Goal: Task Accomplishment & Management: Use online tool/utility

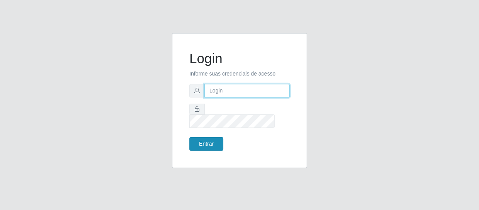
type input "[EMAIL_ADDRESS][DOMAIN_NAME]"
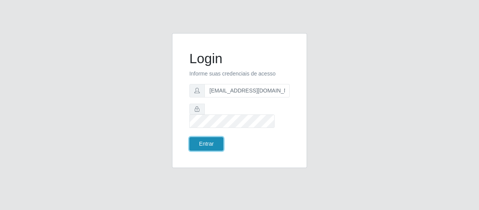
click at [210, 137] on button "Entrar" at bounding box center [206, 143] width 34 height 13
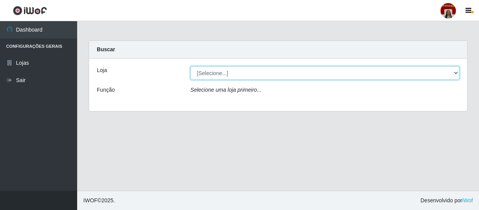
click at [255, 74] on select "[Selecione...] Mar Vermelho - Loja 04" at bounding box center [324, 72] width 269 height 13
select select "251"
click at [190, 66] on select "[Selecione...] Mar Vermelho - Loja 04" at bounding box center [324, 72] width 269 height 13
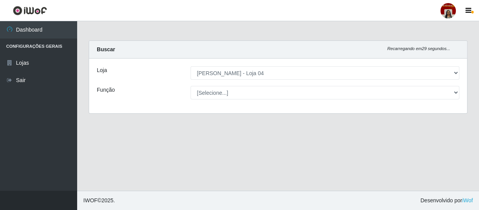
click at [249, 92] on select "[Selecione...] ASG ASG + ASG ++ Auxiliar de Depósito Auxiliar de Depósito + Aux…" at bounding box center [324, 92] width 269 height 13
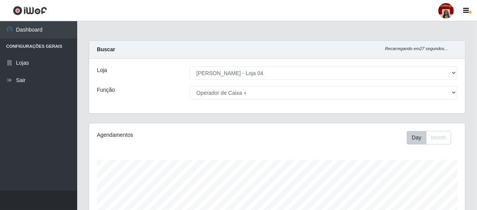
click at [190, 86] on select "[Selecione...] ASG ASG + ASG ++ Auxiliar de Depósito Auxiliar de Depósito + Aux…" at bounding box center [323, 92] width 267 height 13
click at [263, 85] on div "Loja [Selecione...] Mar Vermelho - Loja 04 Função [Selecione...] ASG ASG + ASG …" at bounding box center [276, 86] width 375 height 55
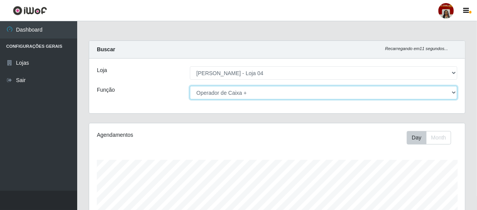
click at [256, 92] on select "[Selecione...] ASG ASG + ASG ++ Auxiliar de Depósito Auxiliar de Depósito + Aux…" at bounding box center [323, 92] width 267 height 13
click at [190, 86] on select "[Selecione...] ASG ASG + ASG ++ Auxiliar de Depósito Auxiliar de Depósito + Aux…" at bounding box center [323, 92] width 267 height 13
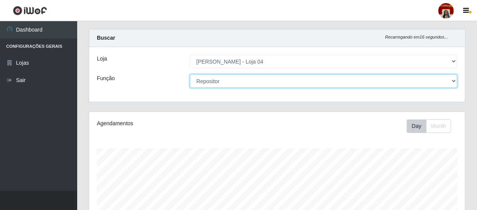
scroll to position [0, 0]
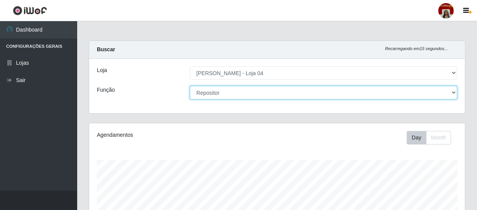
click at [236, 92] on select "[Selecione...] ASG ASG + ASG ++ Auxiliar de Depósito Auxiliar de Depósito + Aux…" at bounding box center [323, 92] width 267 height 13
select select "82"
click at [190, 86] on select "[Selecione...] ASG ASG + ASG ++ Auxiliar de Depósito Auxiliar de Depósito + Aux…" at bounding box center [323, 92] width 267 height 13
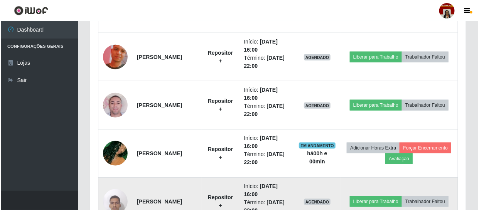
scroll to position [453, 0]
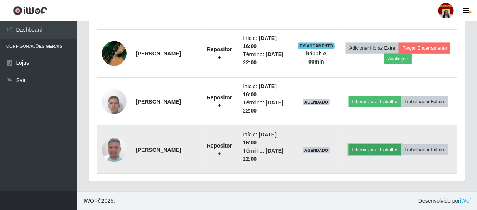
click at [399, 145] on button "Liberar para Trabalho" at bounding box center [375, 150] width 52 height 11
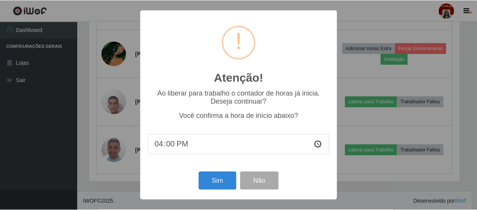
scroll to position [160, 372]
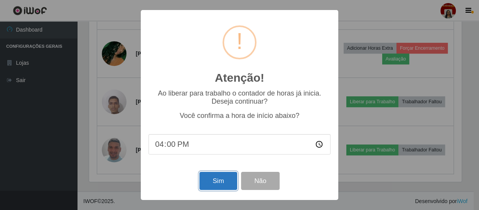
click at [208, 177] on button "Sim" at bounding box center [217, 181] width 37 height 18
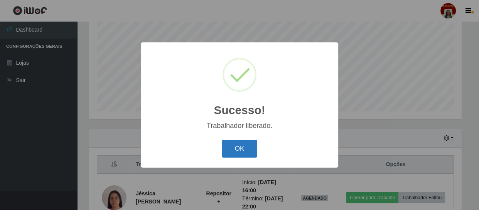
click at [238, 152] on button "OK" at bounding box center [240, 149] width 36 height 18
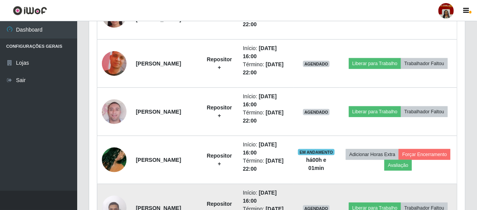
scroll to position [313, 0]
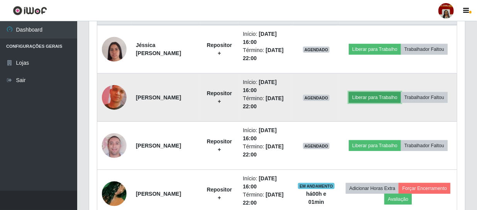
click at [401, 92] on button "Liberar para Trabalho" at bounding box center [375, 97] width 52 height 11
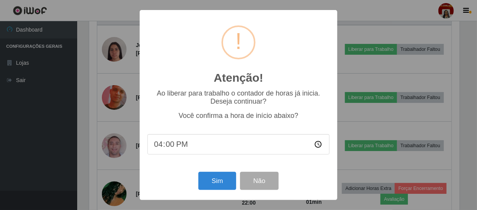
scroll to position [160, 372]
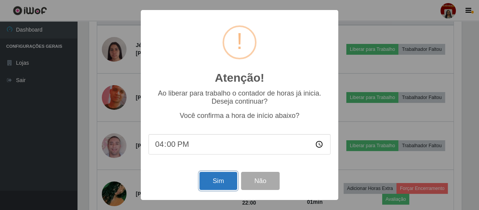
click at [227, 185] on button "Sim" at bounding box center [217, 181] width 37 height 18
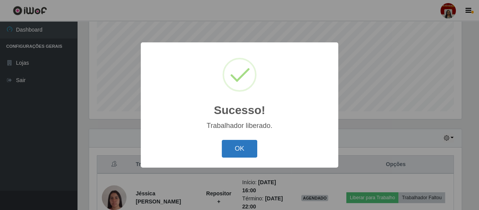
click at [231, 148] on button "OK" at bounding box center [240, 149] width 36 height 18
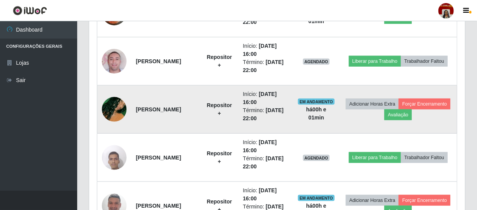
scroll to position [409, 0]
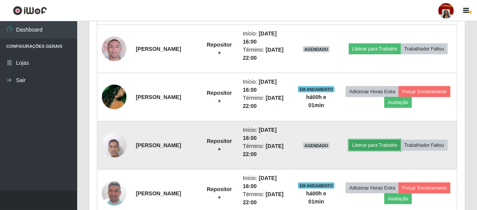
click at [401, 140] on button "Liberar para Trabalho" at bounding box center [375, 145] width 52 height 11
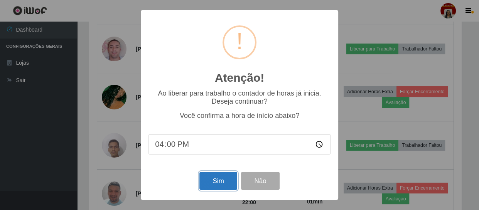
drag, startPoint x: 218, startPoint y: 183, endPoint x: 218, endPoint y: 177, distance: 6.6
click at [218, 183] on button "Sim" at bounding box center [217, 181] width 37 height 18
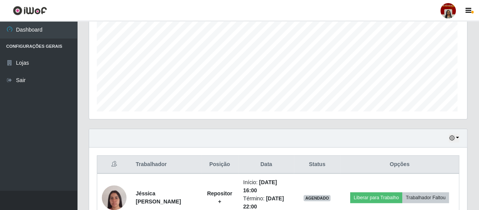
scroll to position [0, 0]
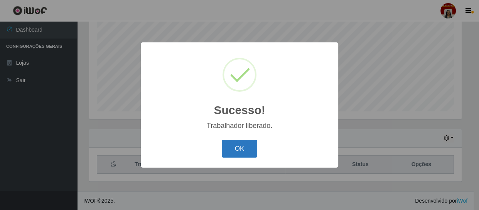
click at [237, 147] on button "OK" at bounding box center [240, 149] width 36 height 18
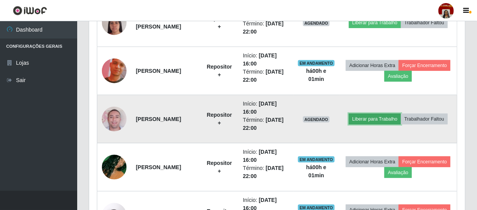
click at [397, 114] on button "Liberar para Trabalho" at bounding box center [375, 119] width 52 height 11
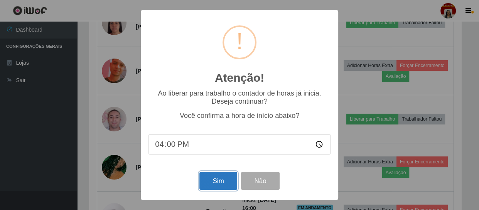
click at [220, 180] on button "Sim" at bounding box center [217, 181] width 37 height 18
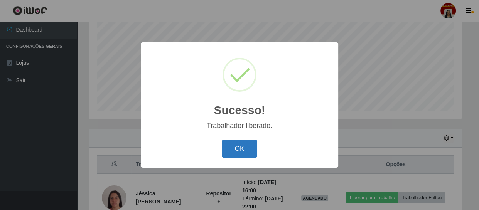
click at [243, 149] on button "OK" at bounding box center [240, 149] width 36 height 18
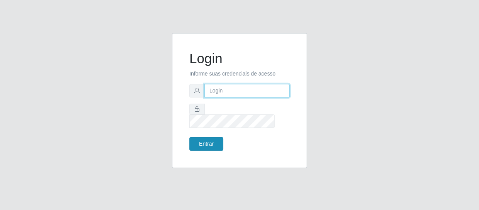
type input "[EMAIL_ADDRESS][DOMAIN_NAME]"
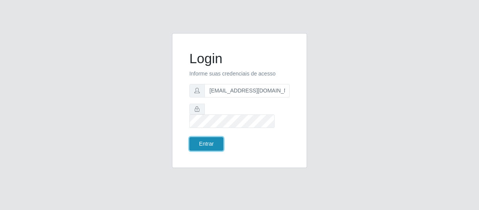
click at [212, 139] on button "Entrar" at bounding box center [206, 143] width 34 height 13
click at [204, 139] on button "Entrar" at bounding box center [206, 143] width 34 height 13
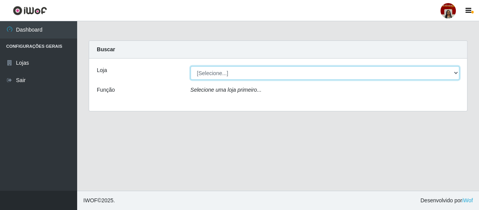
click at [241, 71] on select "[Selecione...] Mar Vermelho - Loja 04" at bounding box center [324, 72] width 269 height 13
select select "251"
click at [190, 66] on select "[Selecione...] Mar Vermelho - Loja 04" at bounding box center [324, 72] width 269 height 13
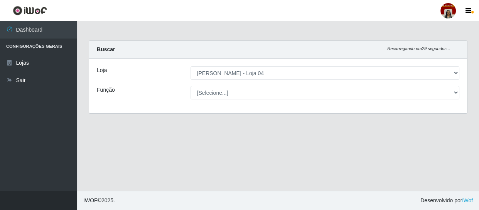
click at [223, 84] on div "Loja [Selecione...] Mar Vermelho - Loja 04 Função [Selecione...] ASG ASG + ASG …" at bounding box center [278, 86] width 378 height 55
click at [236, 85] on div "Loja [Selecione...] Mar Vermelho - Loja 04 Função [Selecione...] ASG ASG + ASG …" at bounding box center [278, 86] width 378 height 55
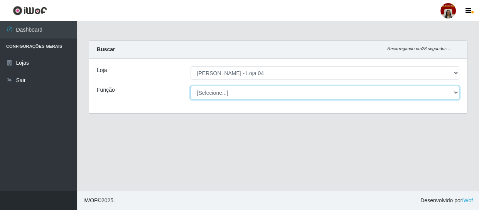
click at [232, 92] on select "[Selecione...] ASG ASG + ASG ++ Auxiliar de Depósito Auxiliar de Depósito + Aux…" at bounding box center [324, 92] width 269 height 13
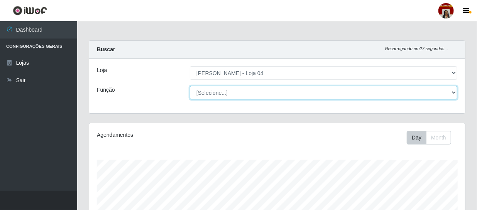
scroll to position [160, 375]
click at [190, 86] on select "[Selecione...] ASG ASG + ASG ++ Auxiliar de Depósito Auxiliar de Depósito + Aux…" at bounding box center [323, 92] width 267 height 13
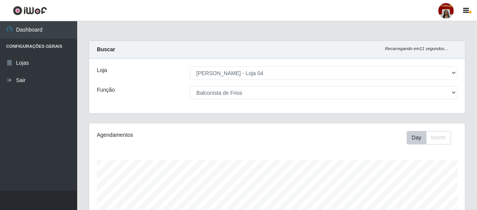
click at [237, 19] on header "Perfil Alterar Senha Sair" at bounding box center [238, 10] width 477 height 21
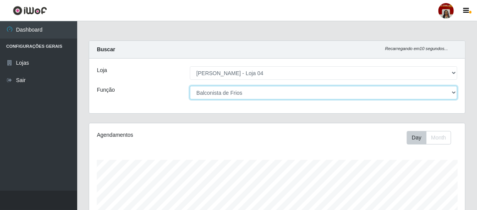
click at [264, 90] on select "[Selecione...] ASG ASG + ASG ++ Auxiliar de Depósito Auxiliar de Depósito + Aux…" at bounding box center [323, 92] width 267 height 13
select select "112"
click at [190, 86] on select "[Selecione...] ASG ASG + ASG ++ Auxiliar de Depósito Auxiliar de Depósito + Aux…" at bounding box center [323, 92] width 267 height 13
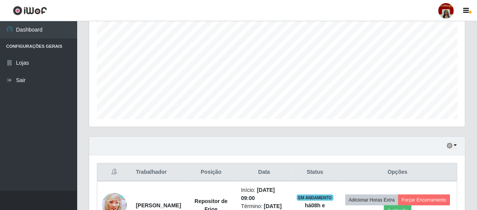
scroll to position [315, 0]
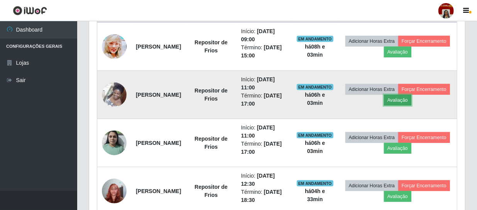
click at [411, 98] on button "Avaliação" at bounding box center [397, 100] width 27 height 11
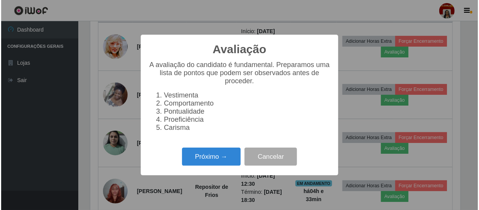
scroll to position [160, 372]
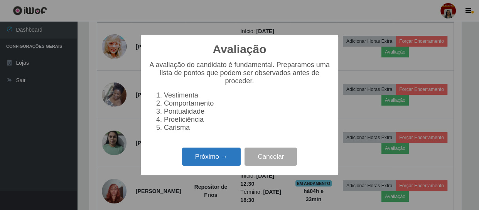
drag, startPoint x: 216, startPoint y: 163, endPoint x: 220, endPoint y: 161, distance: 4.4
click at [220, 161] on button "Próximo →" at bounding box center [211, 157] width 59 height 18
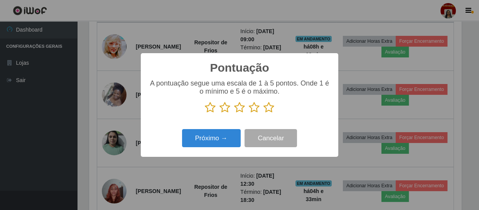
click at [270, 112] on icon at bounding box center [268, 108] width 11 height 12
click at [263, 113] on input "radio" at bounding box center [263, 113] width 0 height 0
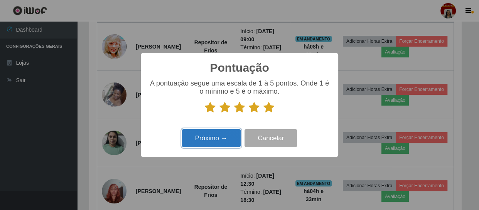
click at [223, 133] on button "Próximo →" at bounding box center [211, 138] width 59 height 18
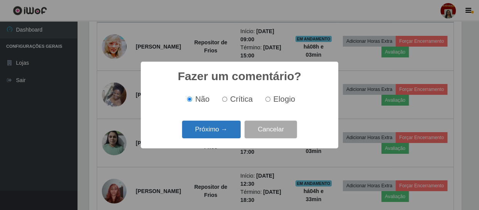
click at [218, 128] on button "Próximo →" at bounding box center [211, 130] width 59 height 18
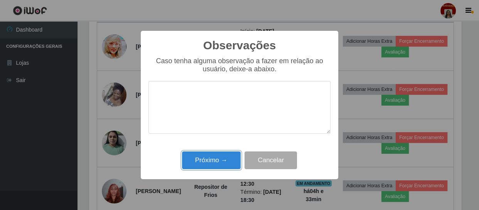
click at [213, 161] on button "Próximo →" at bounding box center [211, 161] width 59 height 18
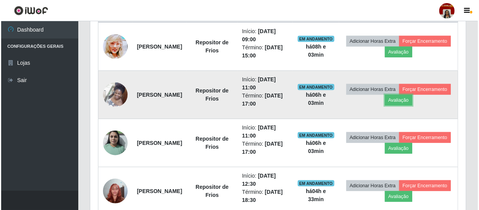
scroll to position [160, 375]
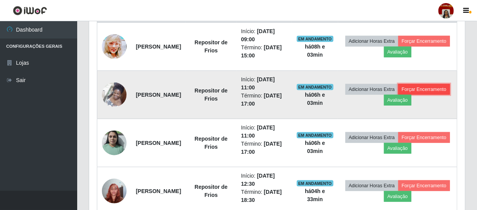
click at [398, 95] on button "Forçar Encerramento" at bounding box center [424, 89] width 52 height 11
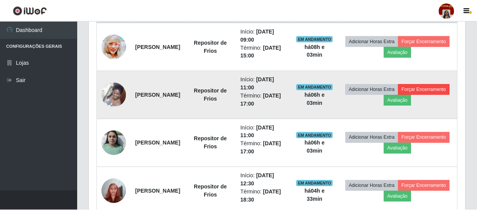
scroll to position [160, 372]
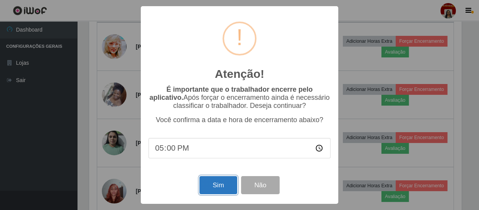
click at [222, 187] on button "Sim" at bounding box center [217, 185] width 37 height 18
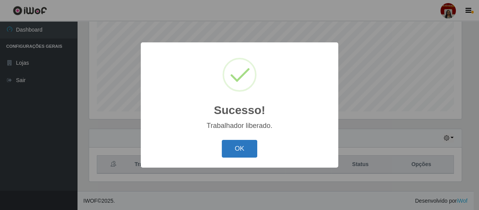
click at [237, 145] on button "OK" at bounding box center [240, 149] width 36 height 18
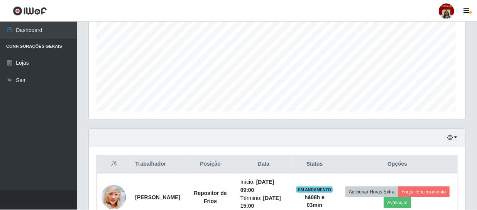
scroll to position [160, 375]
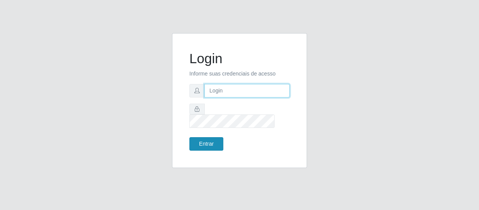
type input "[EMAIL_ADDRESS][DOMAIN_NAME]"
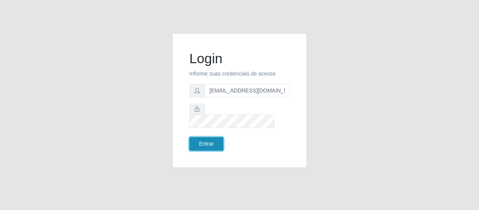
click at [208, 138] on button "Entrar" at bounding box center [206, 143] width 34 height 13
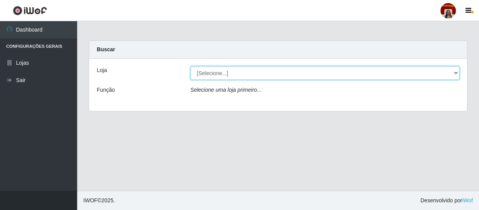
click at [454, 74] on select "[Selecione...] Mar Vermelho - Loja 04" at bounding box center [324, 72] width 269 height 13
select select "251"
click at [190, 66] on select "[Selecione...] Mar Vermelho - Loja 04" at bounding box center [324, 72] width 269 height 13
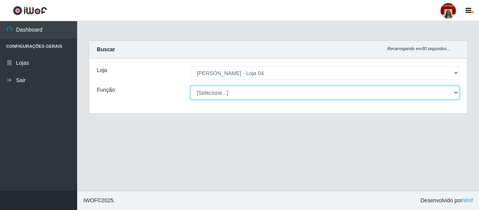
click at [437, 94] on select "[Selecione...] ASG ASG + ASG ++ Auxiliar de Depósito Auxiliar de Depósito + Aux…" at bounding box center [324, 92] width 269 height 13
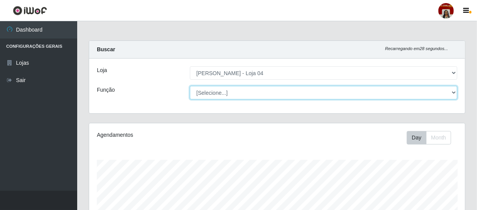
scroll to position [160, 375]
select select "112"
click at [190, 86] on select "[Selecione...] ASG ASG + ASG ++ Auxiliar de Depósito Auxiliar de Depósito + Aux…" at bounding box center [323, 92] width 267 height 13
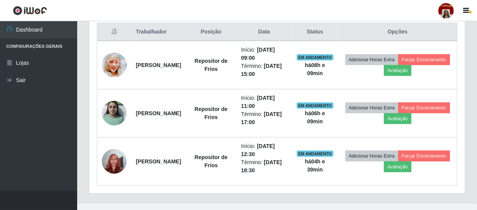
scroll to position [308, 0]
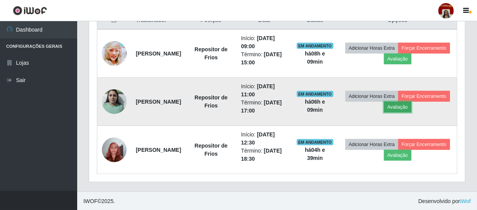
click at [411, 109] on button "Avaliação" at bounding box center [397, 107] width 27 height 11
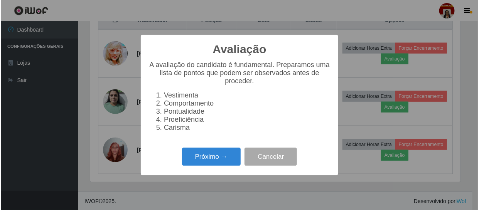
scroll to position [160, 372]
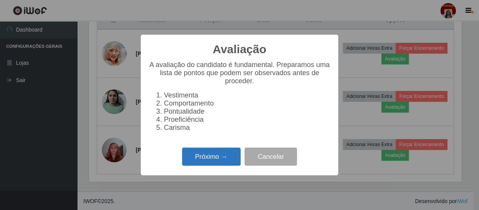
click at [223, 166] on button "Próximo →" at bounding box center [211, 157] width 59 height 18
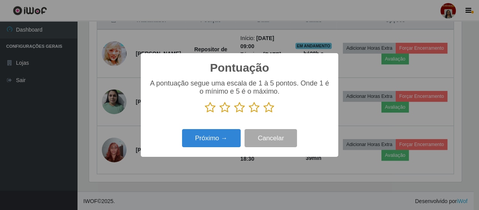
scroll to position [385362, 385149]
click at [270, 109] on icon at bounding box center [268, 108] width 11 height 12
click at [263, 113] on input "radio" at bounding box center [263, 113] width 0 height 0
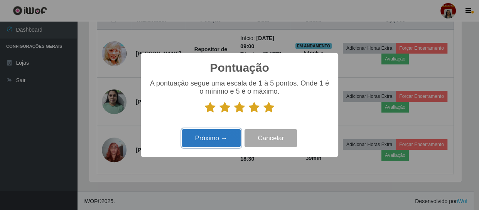
click at [217, 138] on button "Próximo →" at bounding box center [211, 138] width 59 height 18
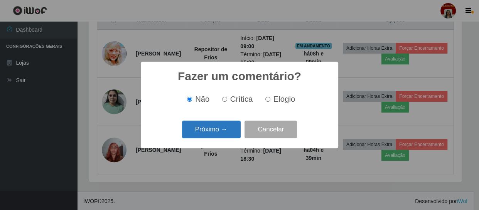
click at [216, 129] on button "Próximo →" at bounding box center [211, 130] width 59 height 18
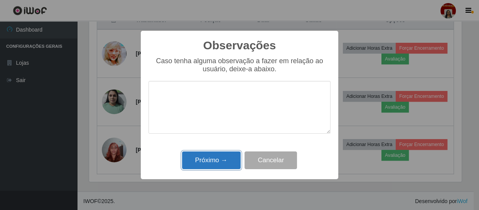
click at [213, 157] on button "Próximo →" at bounding box center [211, 161] width 59 height 18
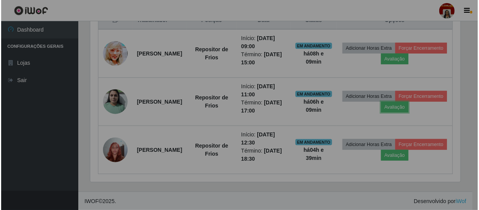
scroll to position [160, 375]
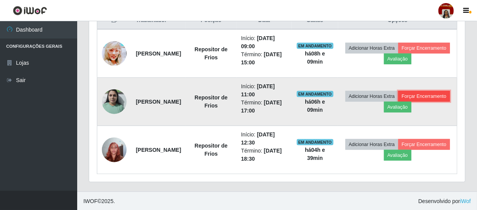
click at [398, 102] on button "Forçar Encerramento" at bounding box center [424, 96] width 52 height 11
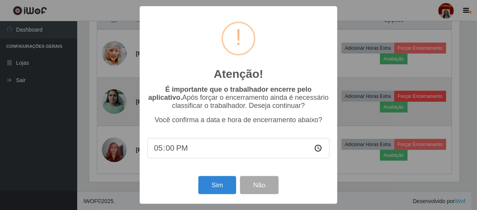
scroll to position [160, 372]
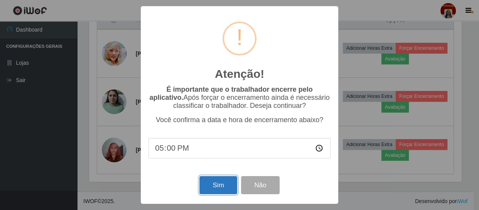
click at [227, 185] on button "Sim" at bounding box center [217, 185] width 37 height 18
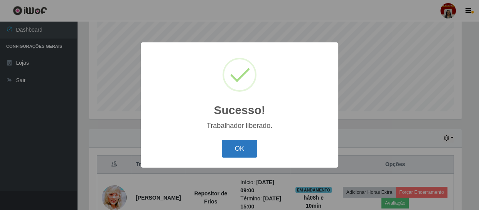
click at [243, 150] on button "OK" at bounding box center [240, 149] width 36 height 18
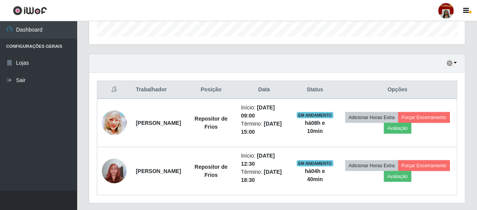
scroll to position [260, 0]
